Goal: Task Accomplishment & Management: Use online tool/utility

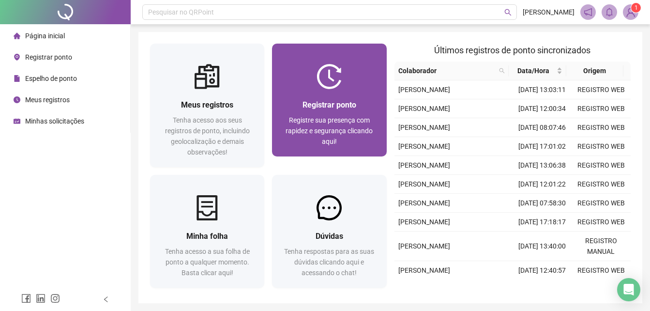
click at [343, 97] on div "Registrar ponto Registre sua presença com rapidez e segurança clicando aqui!" at bounding box center [329, 122] width 114 height 67
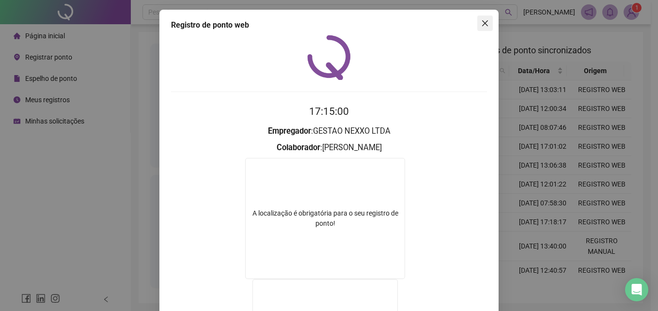
click at [481, 26] on icon "close" at bounding box center [485, 23] width 8 height 8
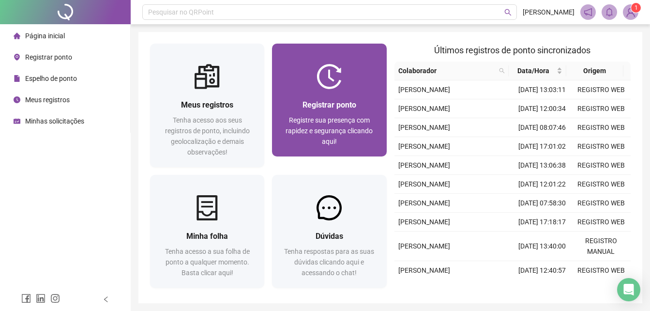
click at [324, 106] on span "Registrar ponto" at bounding box center [330, 104] width 54 height 9
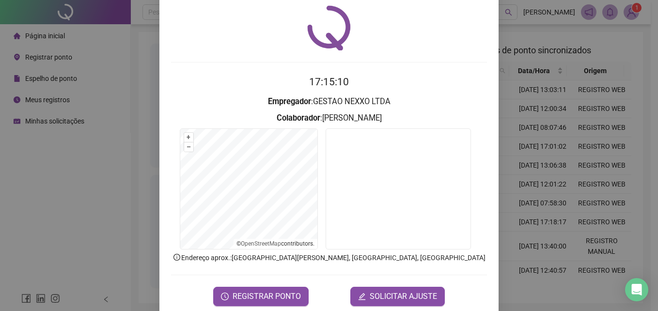
scroll to position [46, 0]
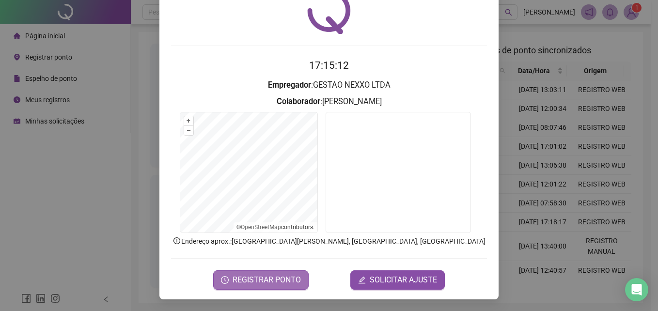
click at [263, 276] on span "REGISTRAR PONTO" at bounding box center [266, 280] width 68 height 12
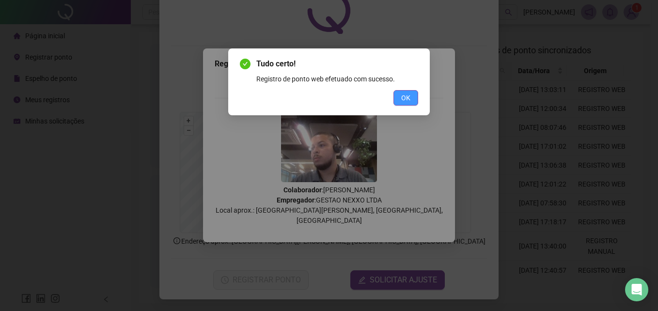
click at [409, 98] on span "OK" at bounding box center [405, 98] width 9 height 11
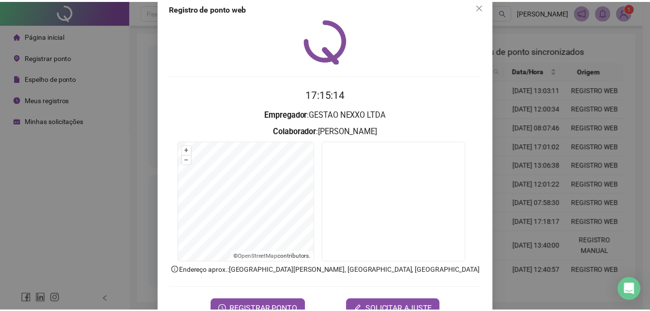
scroll to position [0, 0]
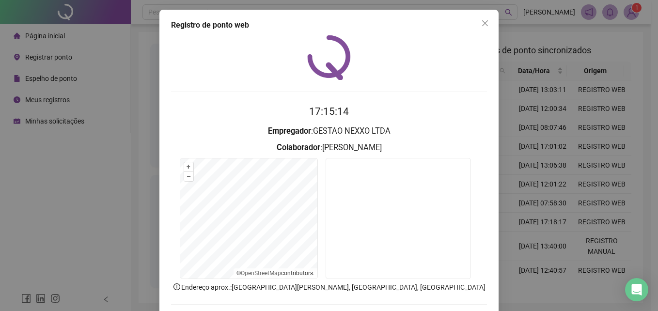
click at [481, 23] on icon "close" at bounding box center [485, 23] width 8 height 8
